Goal: Transaction & Acquisition: Purchase product/service

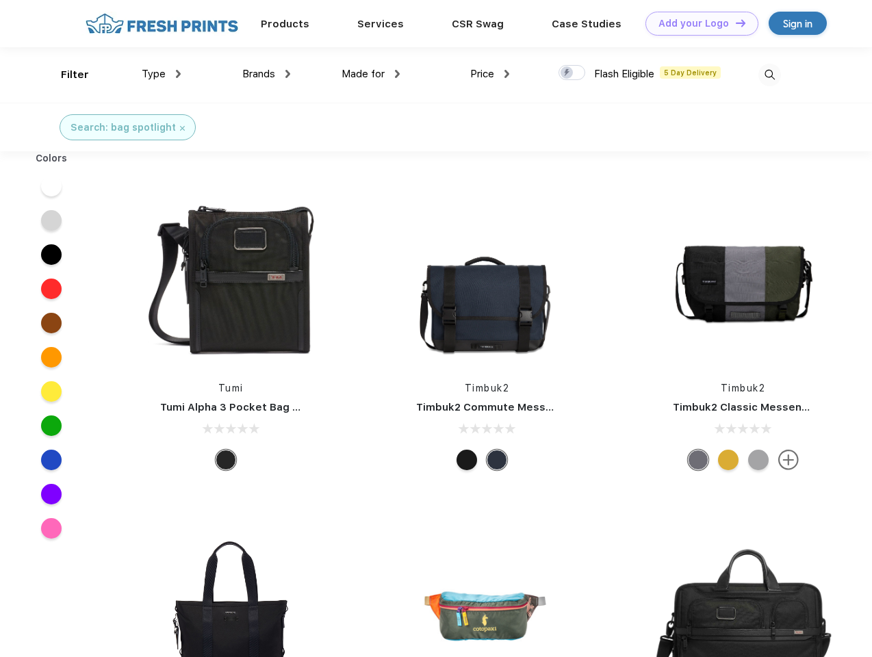
scroll to position [1, 0]
click at [697, 23] on link "Add your Logo Design Tool" at bounding box center [702, 24] width 113 height 24
click at [0, 0] on div "Design Tool" at bounding box center [0, 0] width 0 height 0
click at [735, 23] on link "Add your Logo Design Tool" at bounding box center [702, 24] width 113 height 24
click at [66, 75] on div "Filter" at bounding box center [75, 75] width 28 height 16
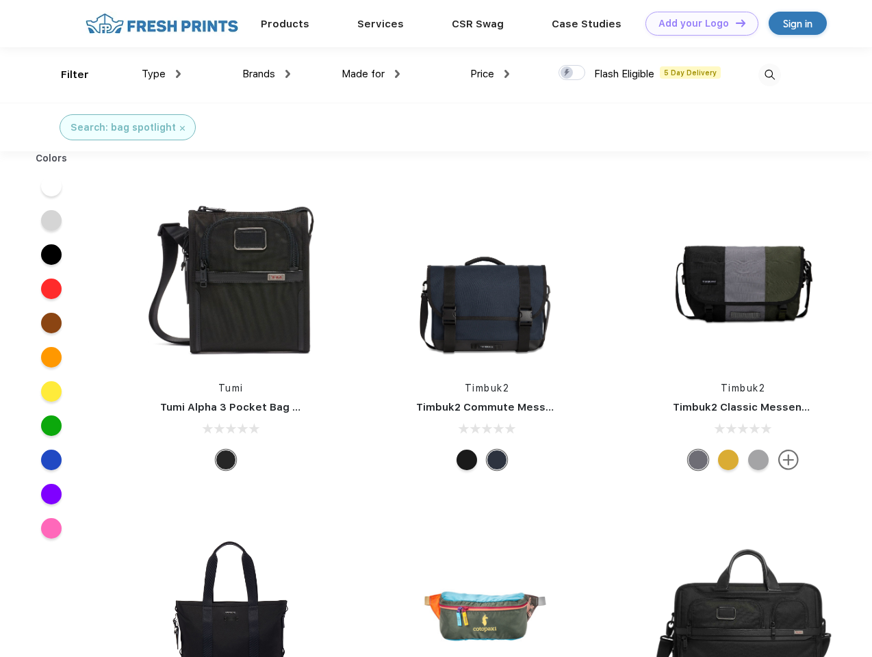
click at [162, 74] on span "Type" at bounding box center [154, 74] width 24 height 12
click at [266, 74] on span "Brands" at bounding box center [258, 74] width 33 height 12
click at [371, 74] on span "Made for" at bounding box center [363, 74] width 43 height 12
click at [490, 74] on span "Price" at bounding box center [482, 74] width 24 height 12
click at [573, 73] on div at bounding box center [572, 72] width 27 height 15
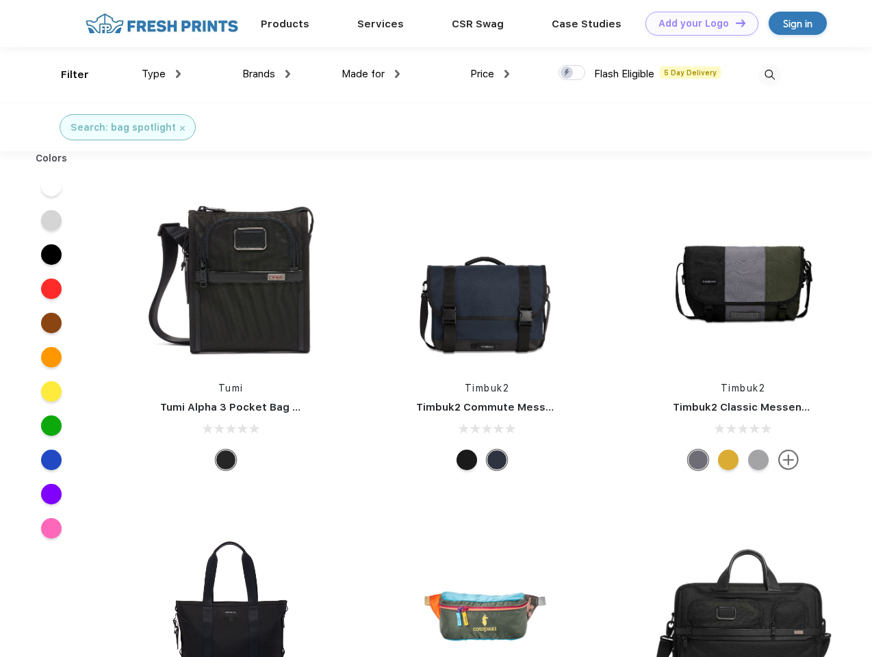
click at [568, 73] on input "checkbox" at bounding box center [563, 68] width 9 height 9
click at [770, 75] on img at bounding box center [770, 75] width 23 height 23
